Goal: Transaction & Acquisition: Subscribe to service/newsletter

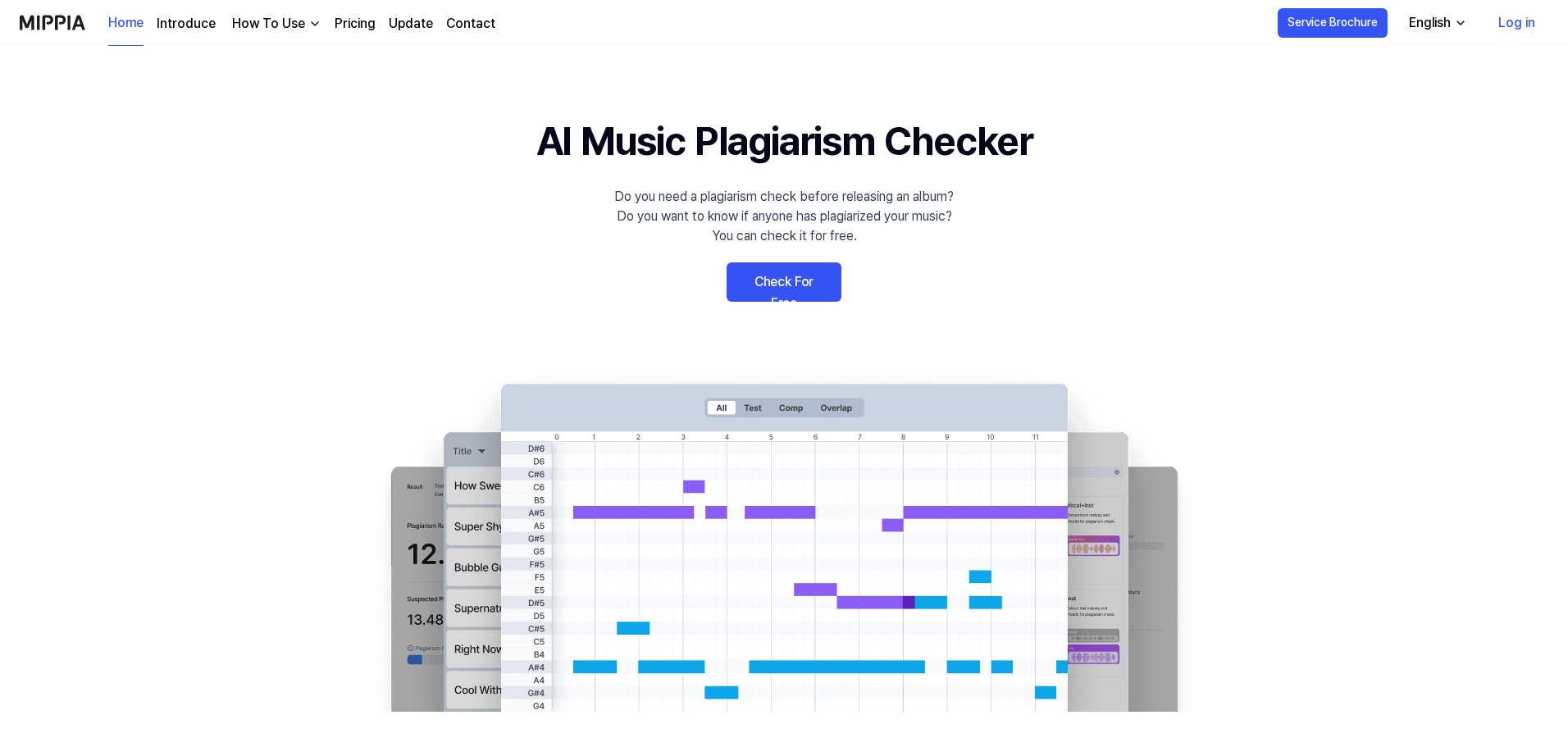
click at [803, 289] on link "Check For Free" at bounding box center [784, 282] width 115 height 39
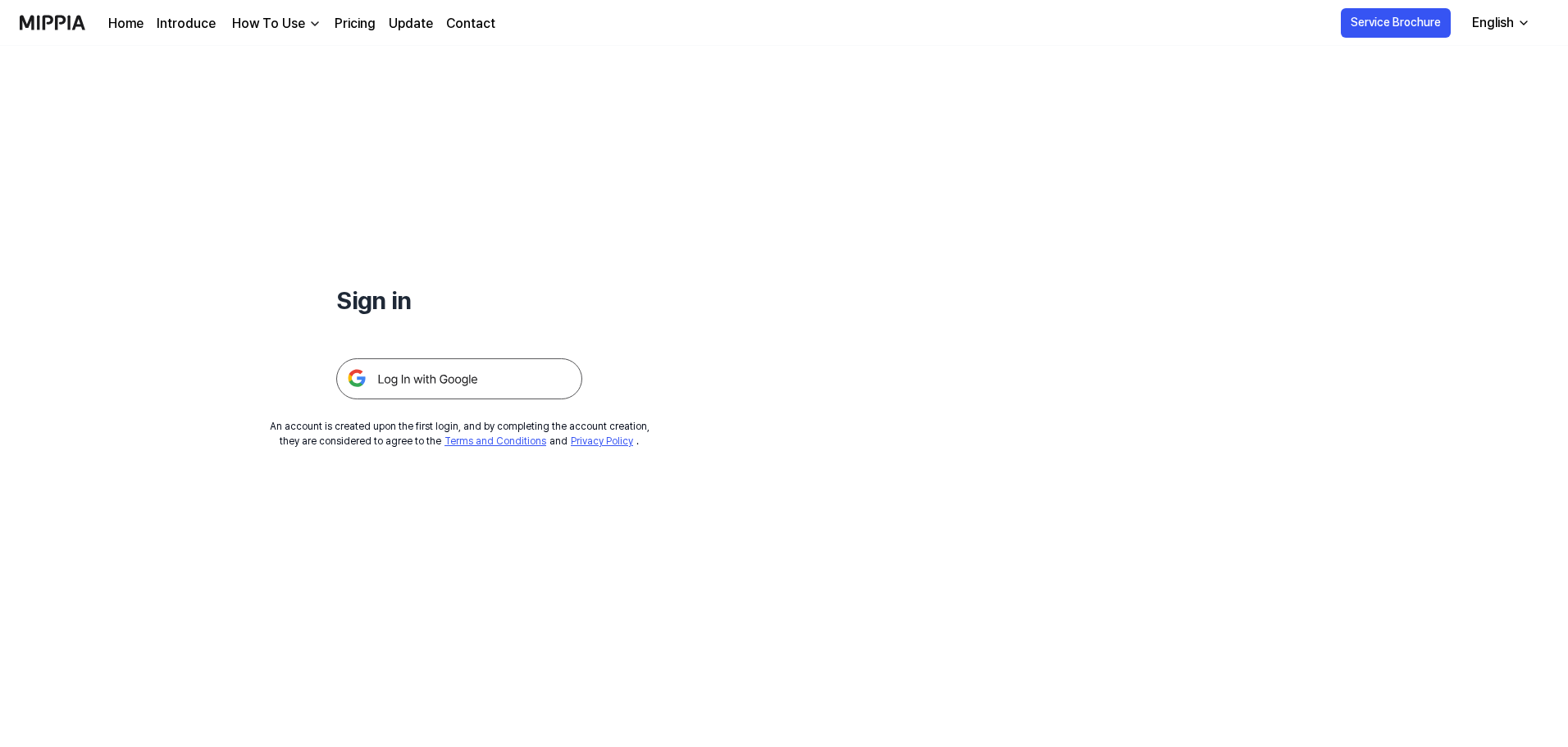
click at [404, 405] on div "Sign in An account is created upon the first login, and by completing the accou…" at bounding box center [459, 247] width 919 height 403
click at [413, 384] on img at bounding box center [459, 379] width 246 height 41
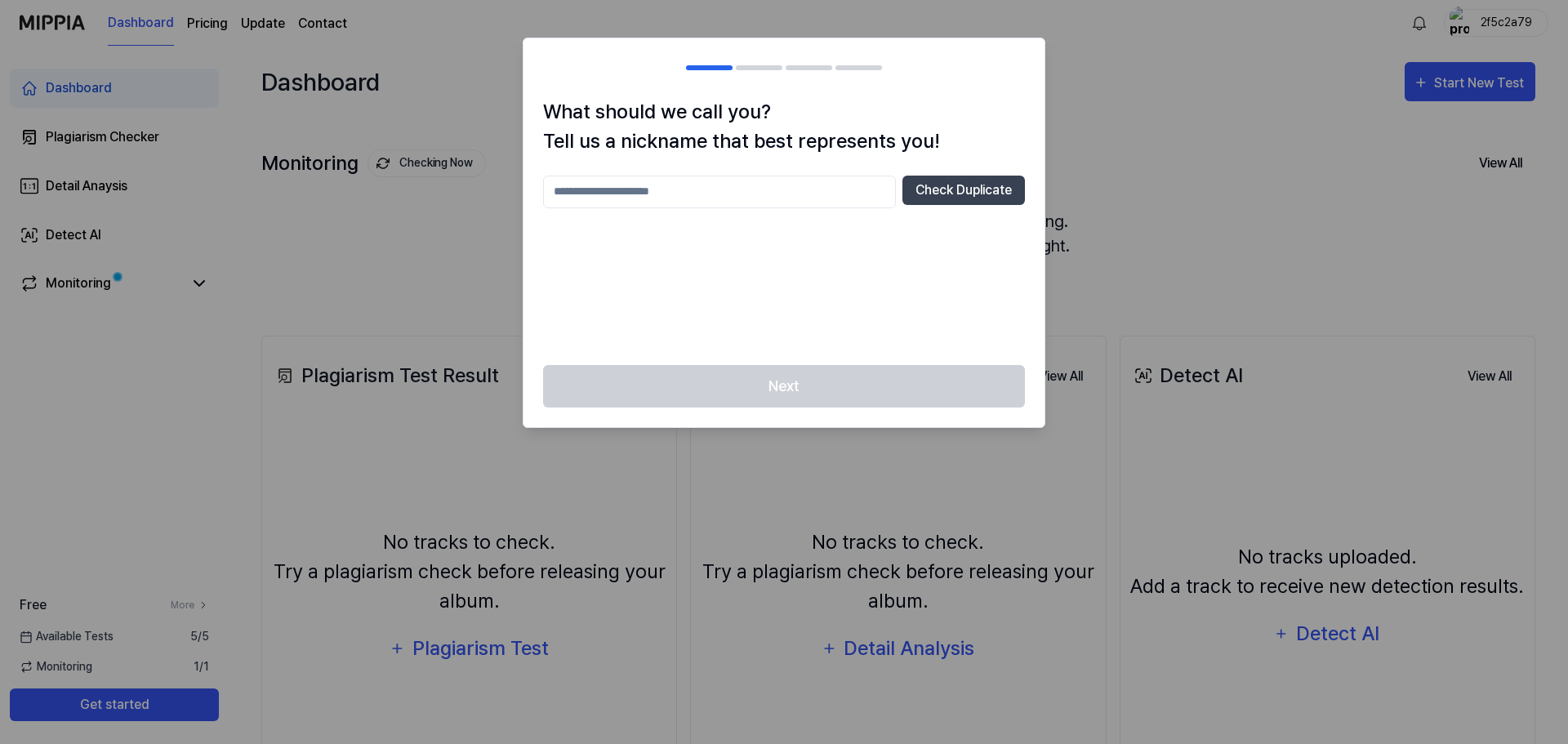
click at [913, 374] on div "Next" at bounding box center [784, 396] width 521 height 63
click at [1143, 95] on div at bounding box center [784, 372] width 1568 height 744
